Goal: Navigation & Orientation: Find specific page/section

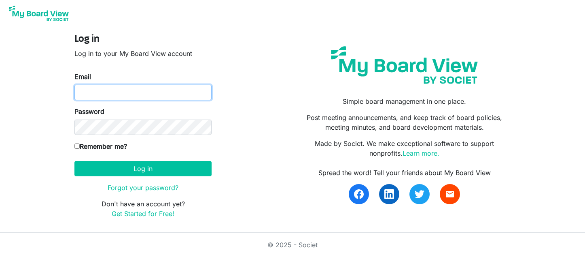
click at [106, 94] on input "Email" at bounding box center [142, 92] width 137 height 15
type input "[EMAIL_ADDRESS][DOMAIN_NAME]"
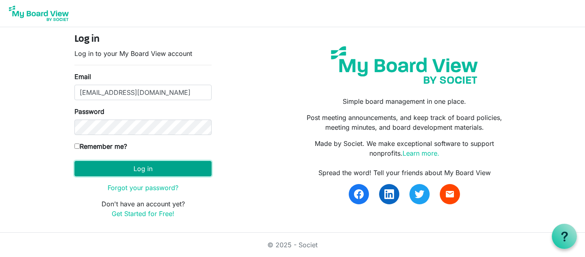
click at [126, 170] on button "Log in" at bounding box center [142, 168] width 137 height 15
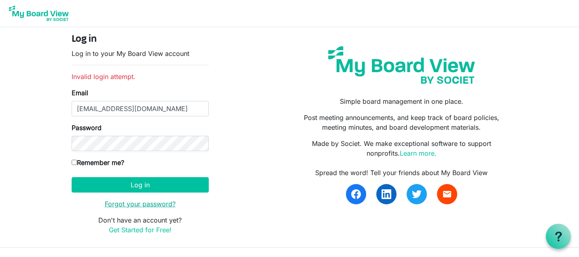
click at [142, 205] on link "Forgot your password?" at bounding box center [140, 204] width 71 height 8
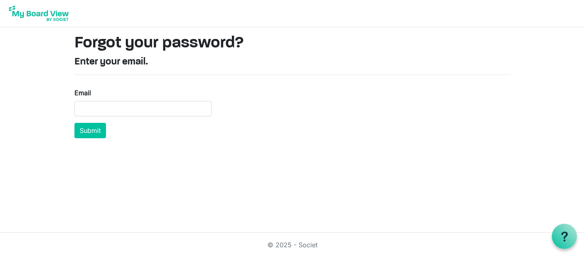
click at [483, 27] on main "Forgot your password? Enter your email. Email Submit" at bounding box center [292, 85] width 449 height 117
click at [143, 102] on input "Email" at bounding box center [142, 108] width 137 height 15
type input "[EMAIL_ADDRESS][DOMAIN_NAME]"
click at [91, 132] on button "Submit" at bounding box center [90, 130] width 32 height 15
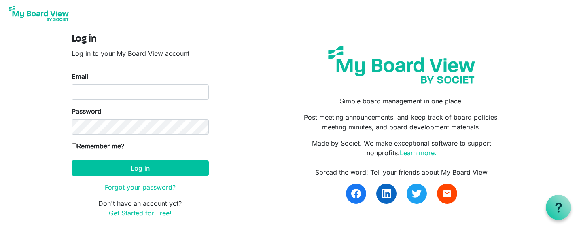
click at [123, 93] on input "Email" at bounding box center [140, 92] width 137 height 15
type input "[EMAIL_ADDRESS][DOMAIN_NAME]"
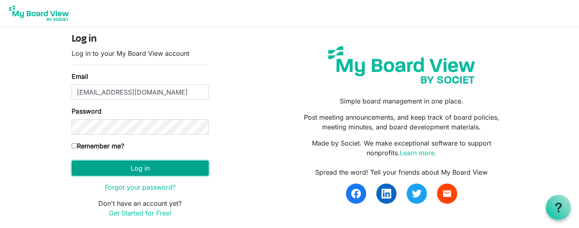
click at [124, 167] on button "Log in" at bounding box center [140, 168] width 137 height 15
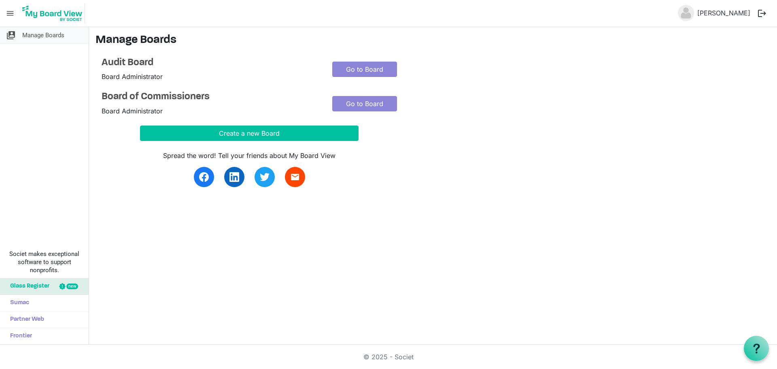
click at [55, 37] on span "Manage Boards" at bounding box center [43, 35] width 42 height 16
click at [362, 74] on link "Go to Board" at bounding box center [364, 69] width 65 height 15
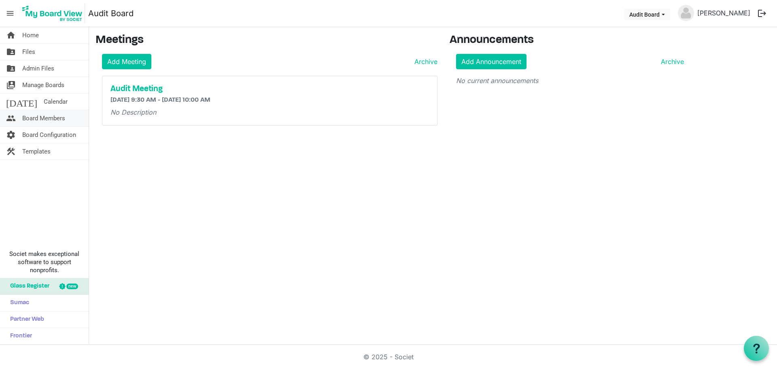
click at [53, 121] on span "Board Members" at bounding box center [43, 118] width 43 height 16
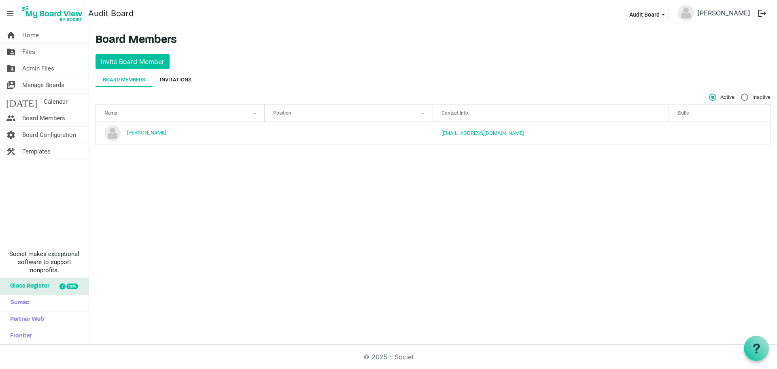
click at [181, 77] on div "Invitations" at bounding box center [176, 80] width 32 height 8
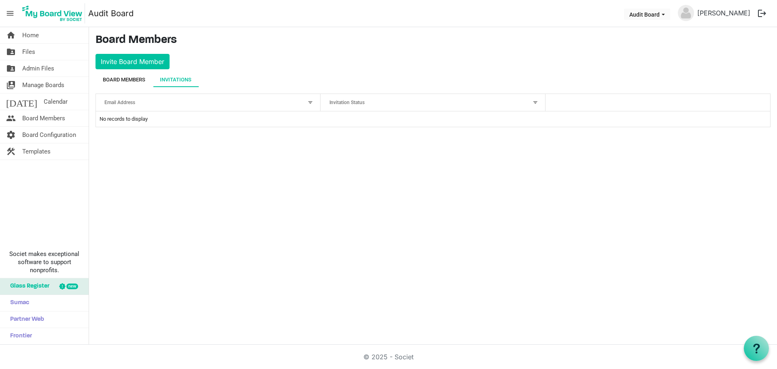
click at [122, 79] on div "Board Members" at bounding box center [124, 80] width 43 height 8
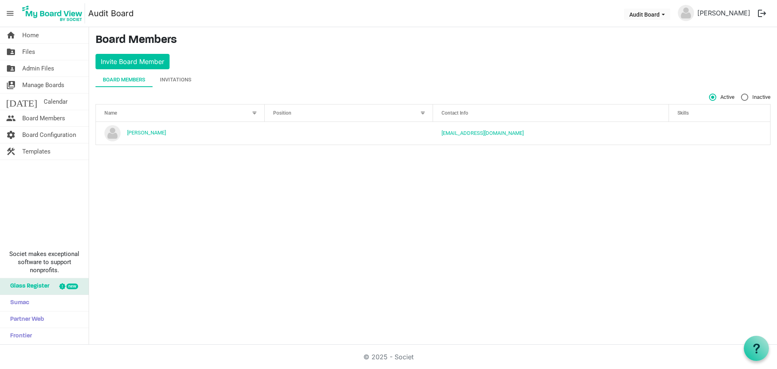
click at [216, 239] on div "home Home folder_shared Files folder_shared Admin Files switch_account Manage B…" at bounding box center [388, 185] width 777 height 317
click at [669, 16] on button "Audit Board" at bounding box center [647, 14] width 46 height 11
click at [655, 48] on li "Board of Commissioners" at bounding box center [672, 45] width 75 height 15
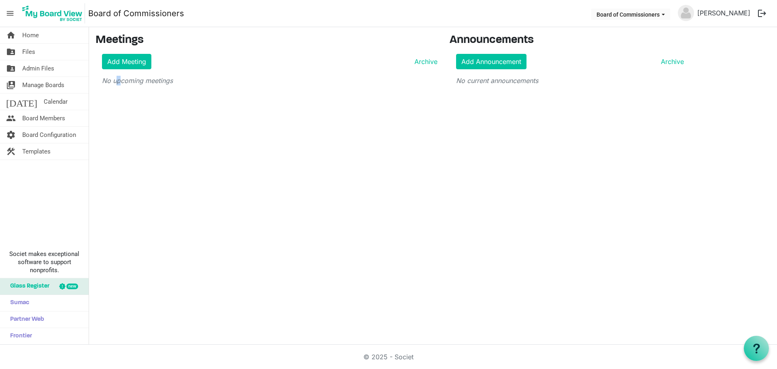
drag, startPoint x: 119, startPoint y: 226, endPoint x: 112, endPoint y: 222, distance: 8.0
click at [113, 223] on div "home Home folder_shared Files folder_shared Admin Files switch_account Manage B…" at bounding box center [388, 185] width 777 height 317
click at [47, 116] on span "Board Members" at bounding box center [43, 118] width 43 height 16
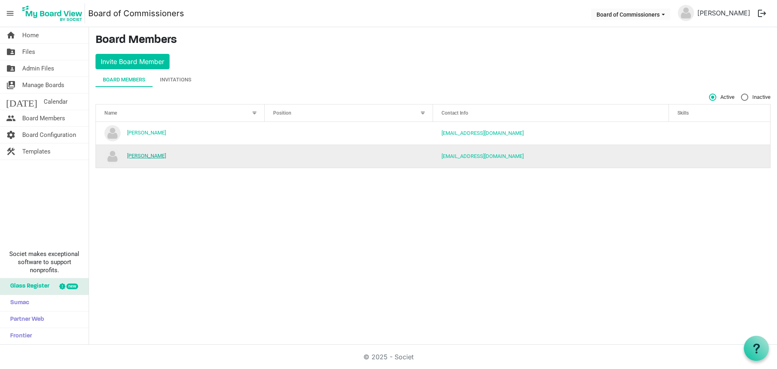
click at [149, 153] on link "Robert Grden" at bounding box center [146, 156] width 39 height 6
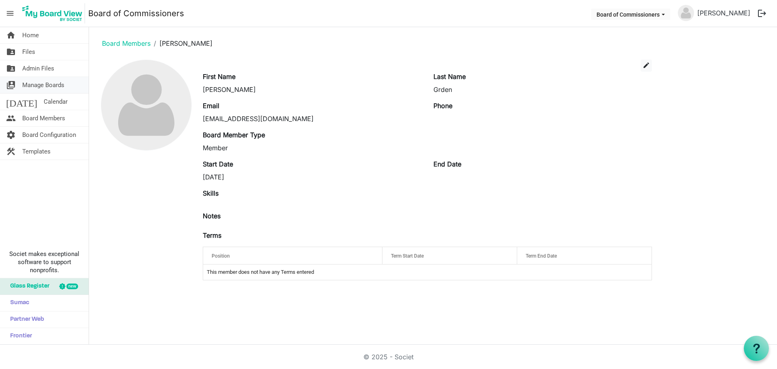
click at [38, 82] on span "Manage Boards" at bounding box center [43, 85] width 42 height 16
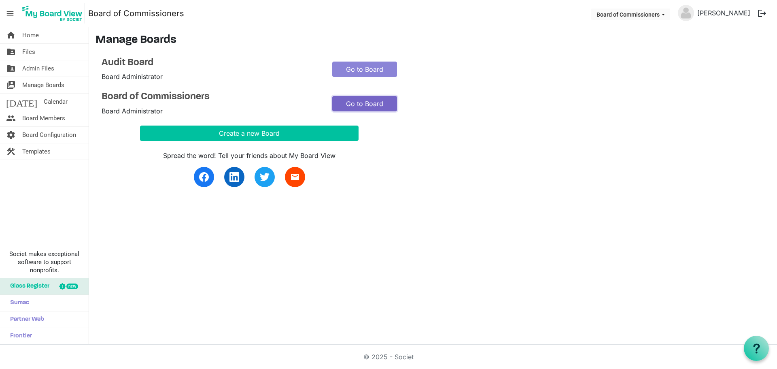
click at [357, 102] on link "Go to Board" at bounding box center [364, 103] width 65 height 15
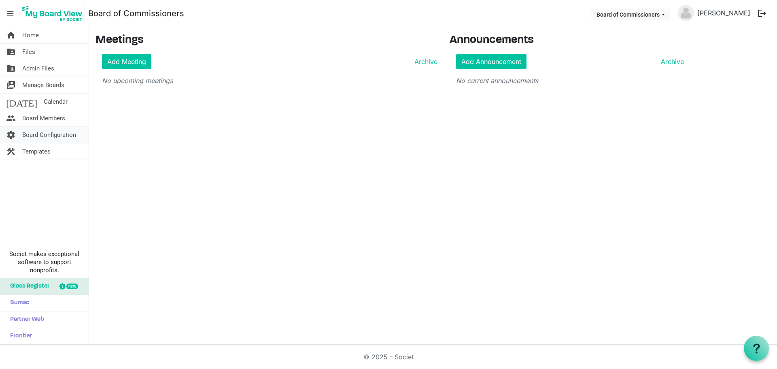
click at [47, 134] on span "Board Configuration" at bounding box center [49, 135] width 54 height 16
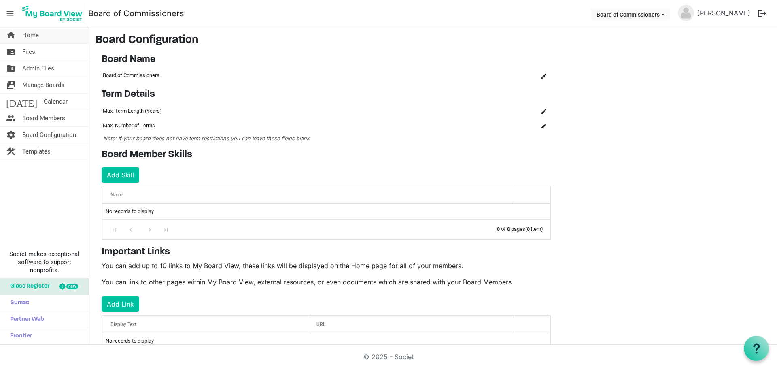
click at [34, 38] on span "Home" at bounding box center [30, 35] width 17 height 16
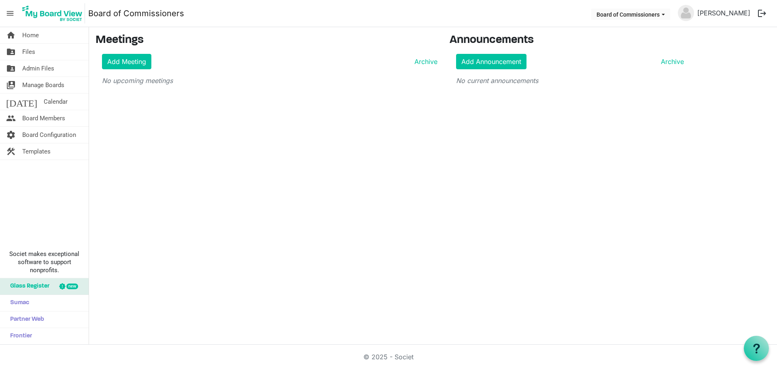
click at [37, 285] on span "Glass Register" at bounding box center [27, 286] width 43 height 16
